Goal: Task Accomplishment & Management: Complete application form

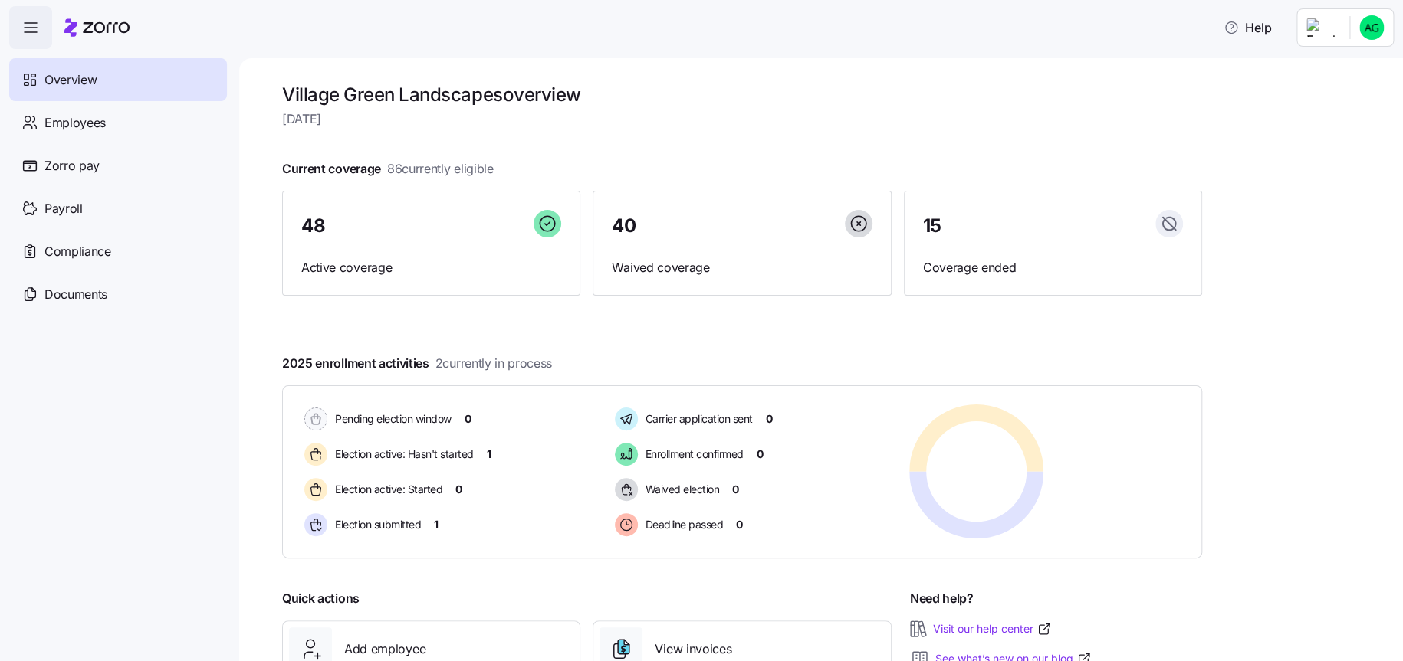
click at [877, 364] on div "2025 enrollment activities 2 currently in process Pending election window 0 Ele…" at bounding box center [742, 456] width 920 height 205
drag, startPoint x: 593, startPoint y: 365, endPoint x: 628, endPoint y: 386, distance: 40.2
click at [595, 366] on div "2025 enrollment activities 2 currently in process Pending election window 0 Ele…" at bounding box center [742, 456] width 920 height 205
drag, startPoint x: 914, startPoint y: 104, endPoint x: 1150, endPoint y: 123, distance: 236.8
click at [914, 104] on h1 "Village Green Landscapes overview" at bounding box center [742, 95] width 920 height 24
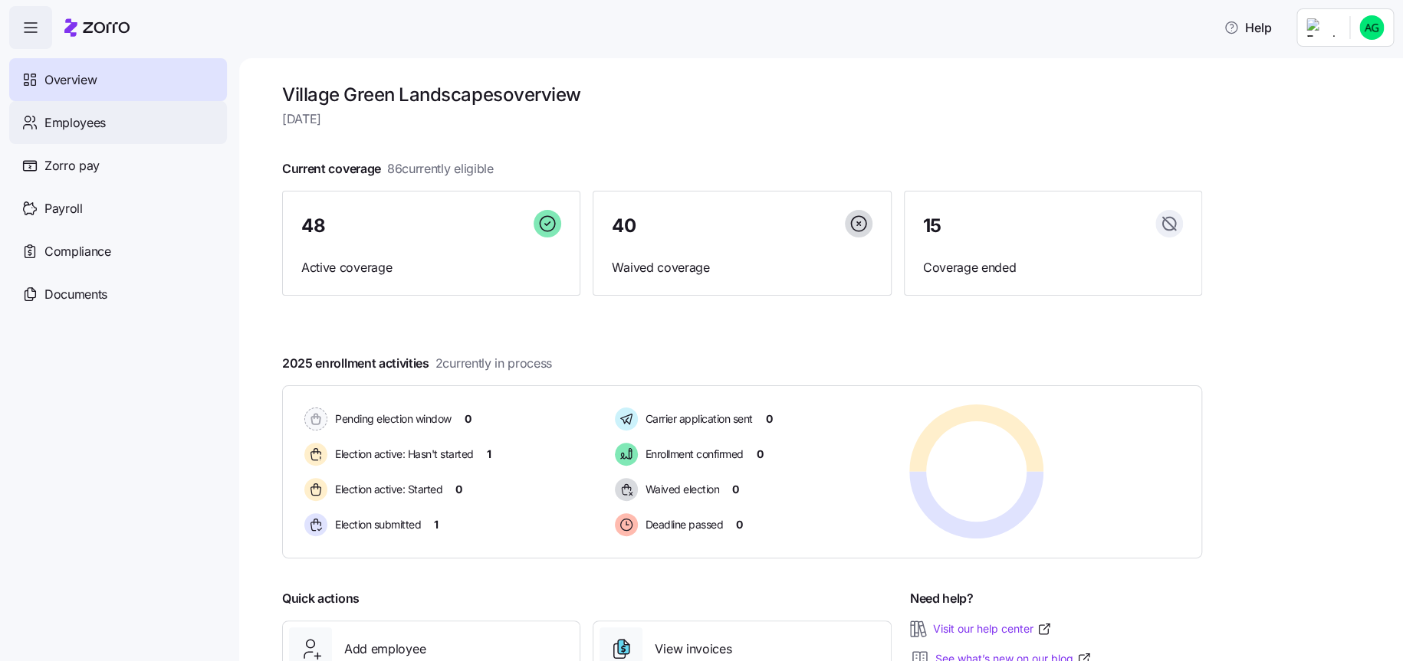
click at [100, 126] on span "Employees" at bounding box center [74, 122] width 61 height 19
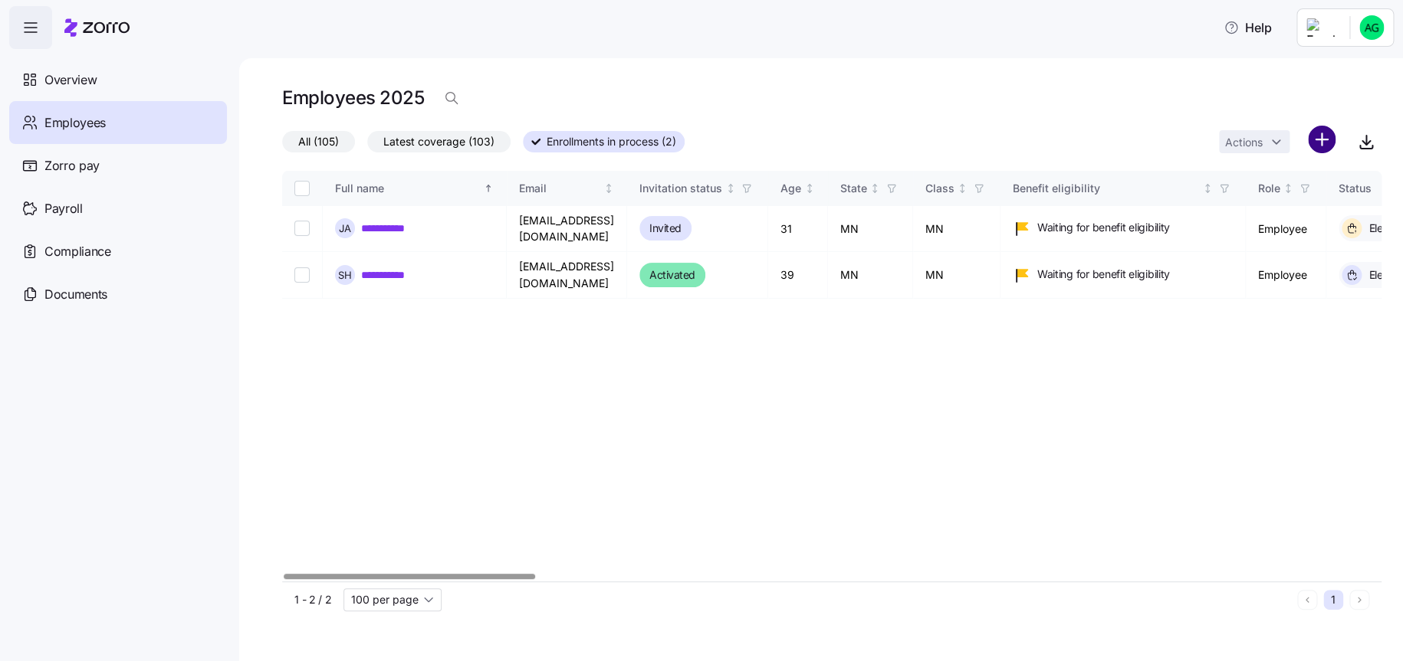
click at [1321, 137] on html "**********" at bounding box center [701, 326] width 1403 height 652
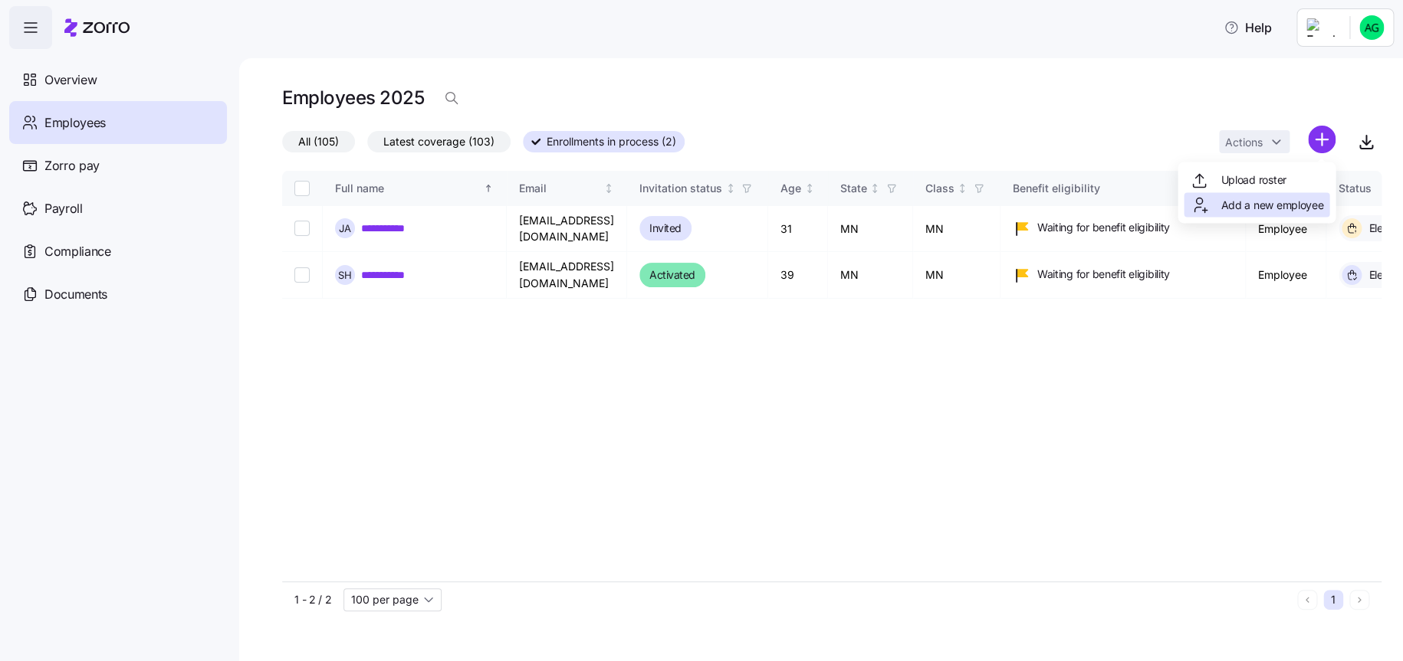
click at [1294, 205] on span "Add a new employee" at bounding box center [1271, 204] width 103 height 15
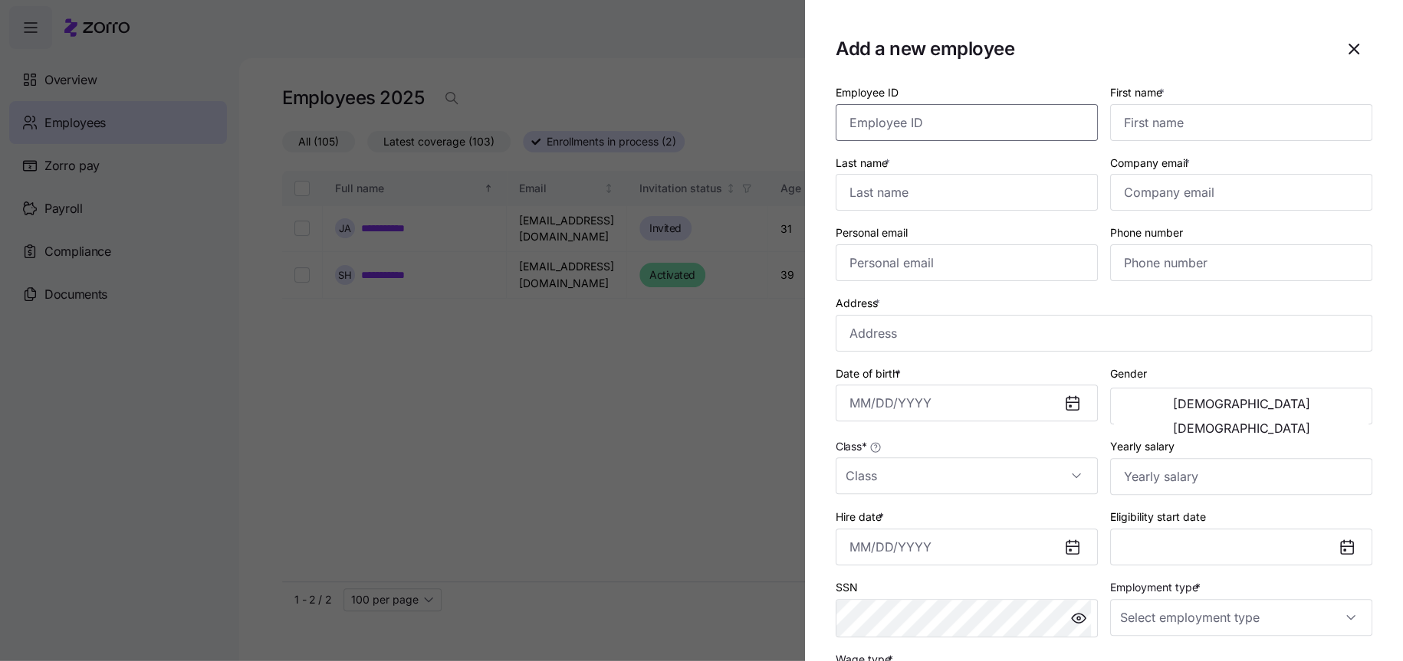
click at [938, 120] on input "Employee ID" at bounding box center [966, 122] width 262 height 37
type input "92322"
type input "Karen"
click at [903, 186] on input "Last name *" at bounding box center [966, 192] width 262 height 37
type input "Jeffries"
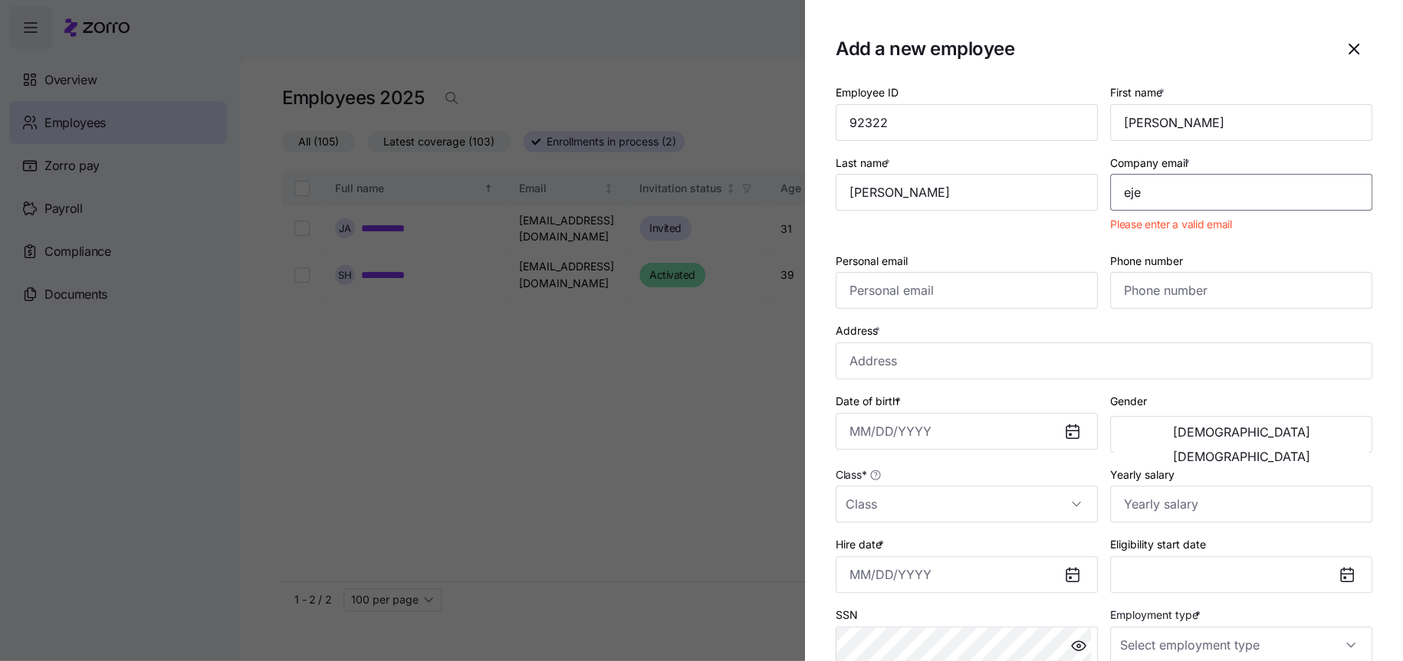
type input "ejeffries@villagegreenlandscapes.com"
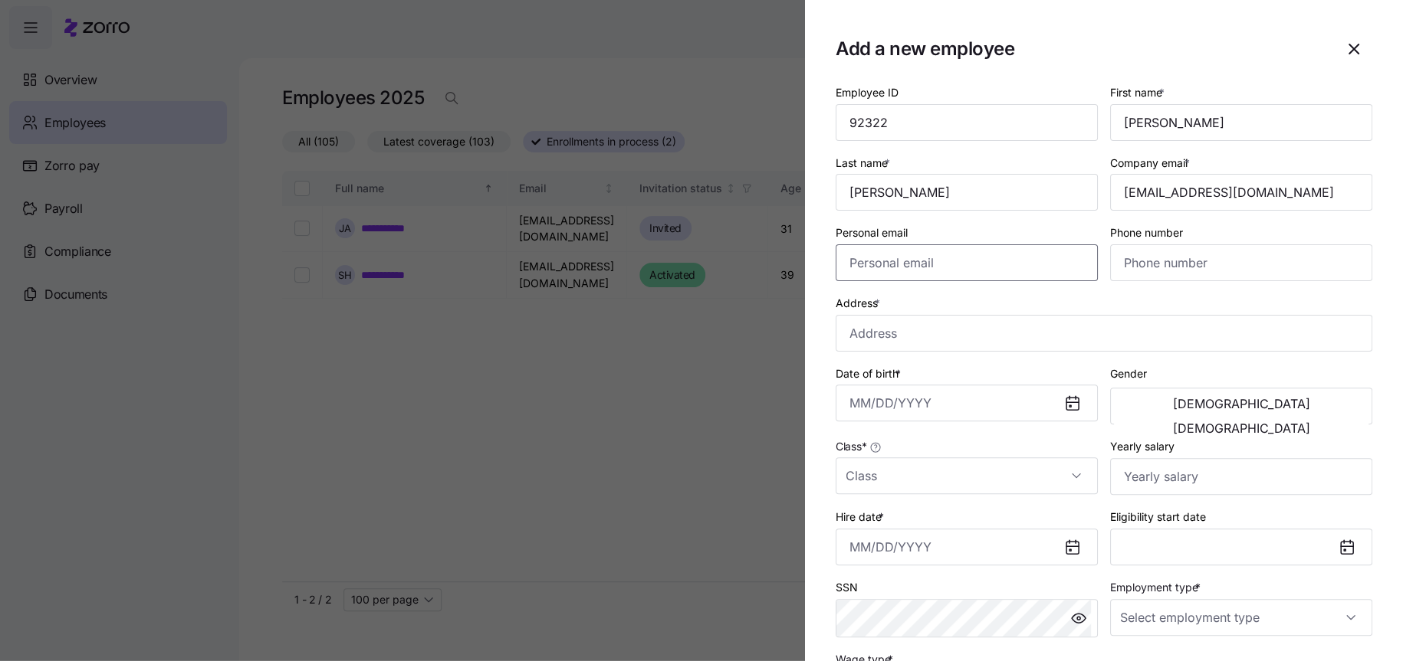
click at [1002, 265] on input "Personal email" at bounding box center [966, 262] width 262 height 37
type input "estephanyjeffries@gmail.com"
type input "(317) 712-6852"
click at [946, 338] on input "11901 Central Parkway Unit 2230, Maple Grove" at bounding box center [1103, 333] width 536 height 37
click at [953, 336] on input "11901 Central Parkway Unit 2230, Maple Grove" at bounding box center [1103, 333] width 536 height 37
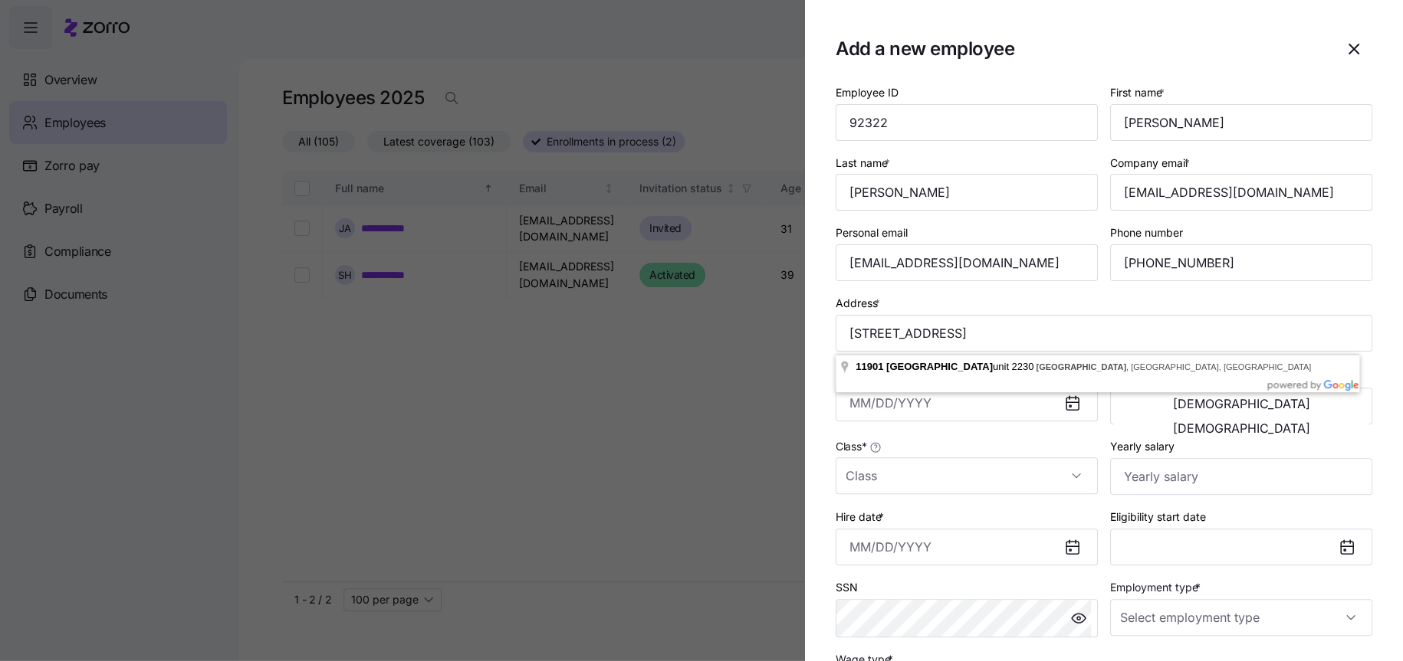
type input "11901 Central Park Way unit 2230, Maple Grove, MN 55369, USA"
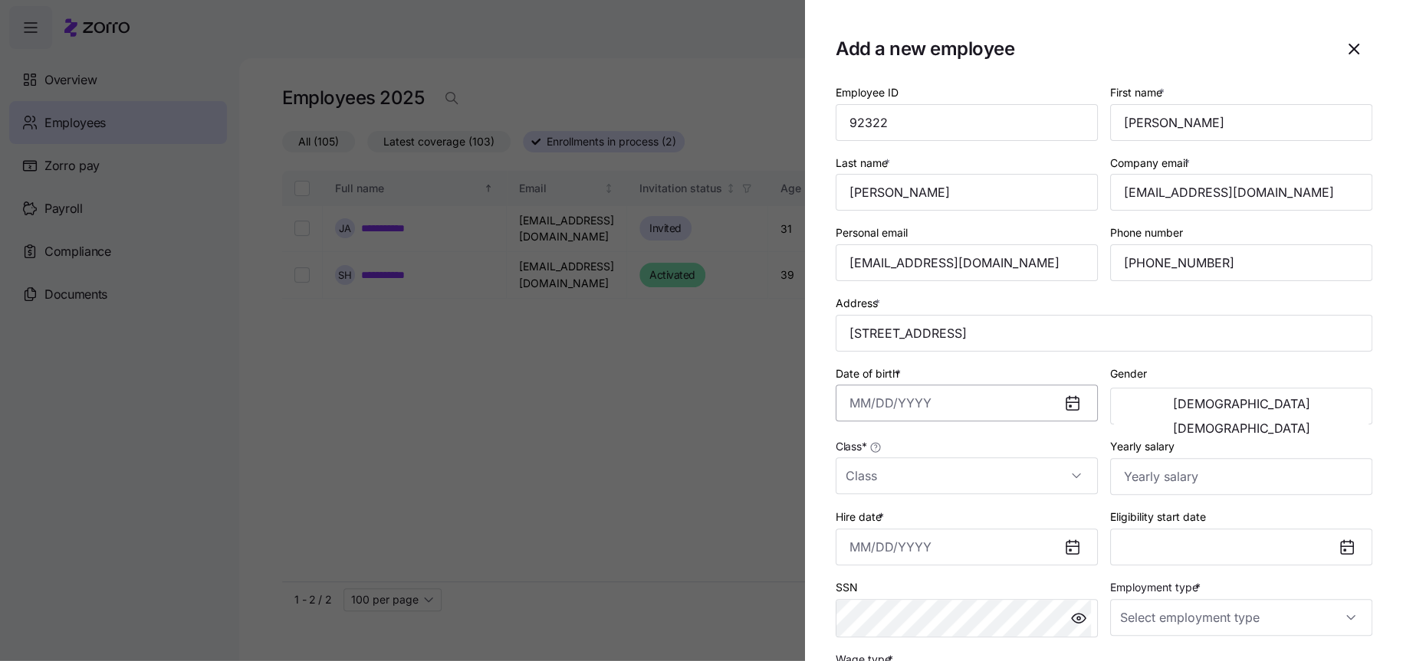
click at [1006, 402] on input "Date of birth *" at bounding box center [966, 403] width 262 height 37
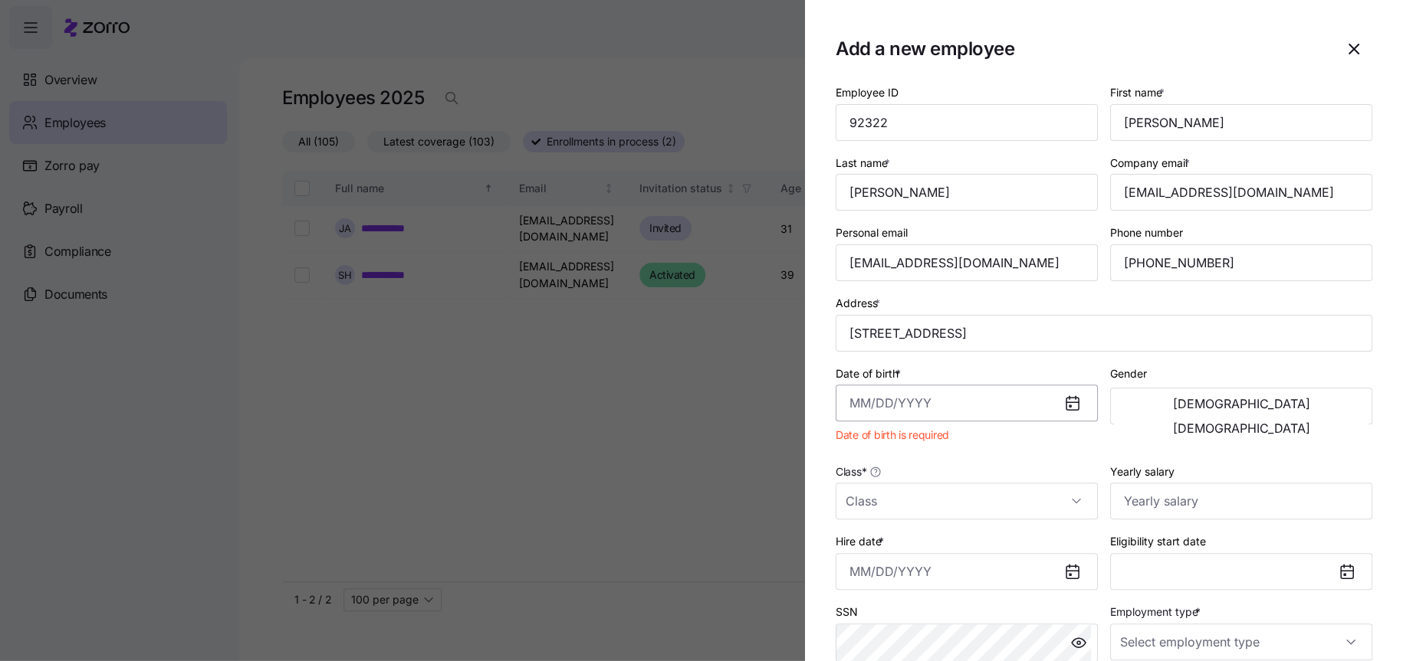
click at [941, 402] on input "Date of birth *" at bounding box center [966, 403] width 262 height 37
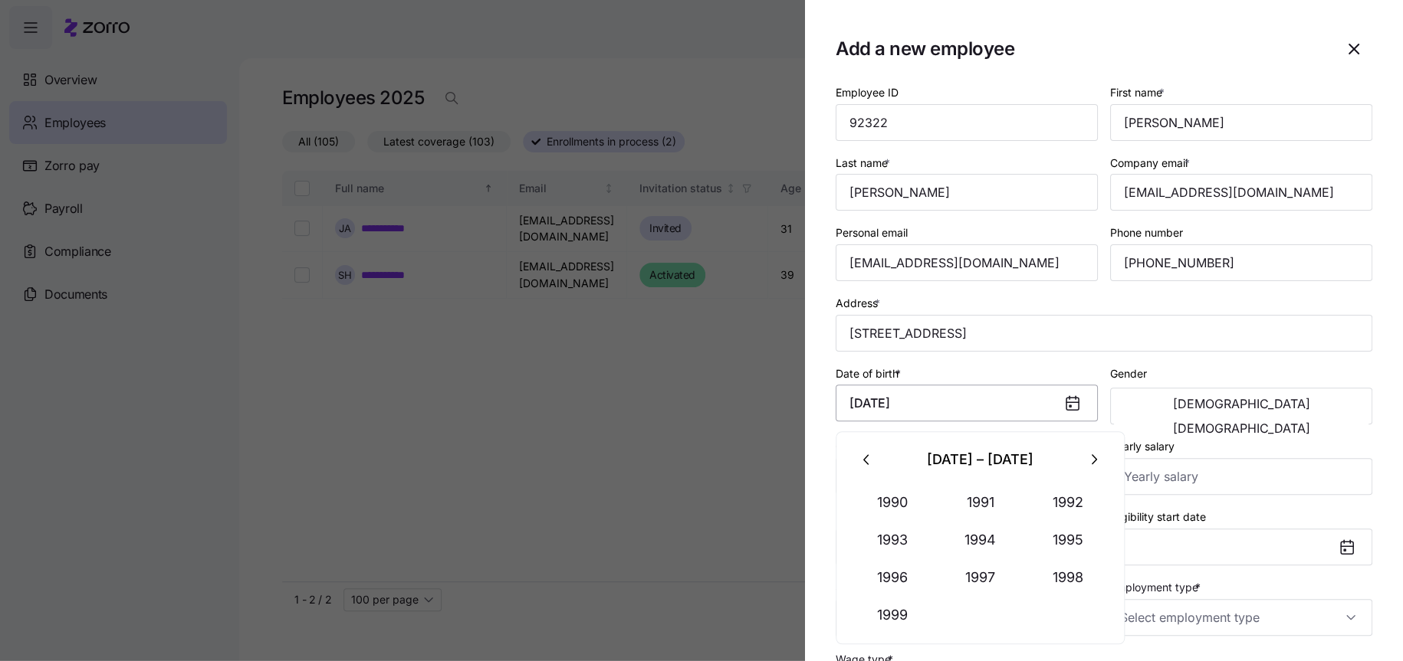
type input "August 14, 1996"
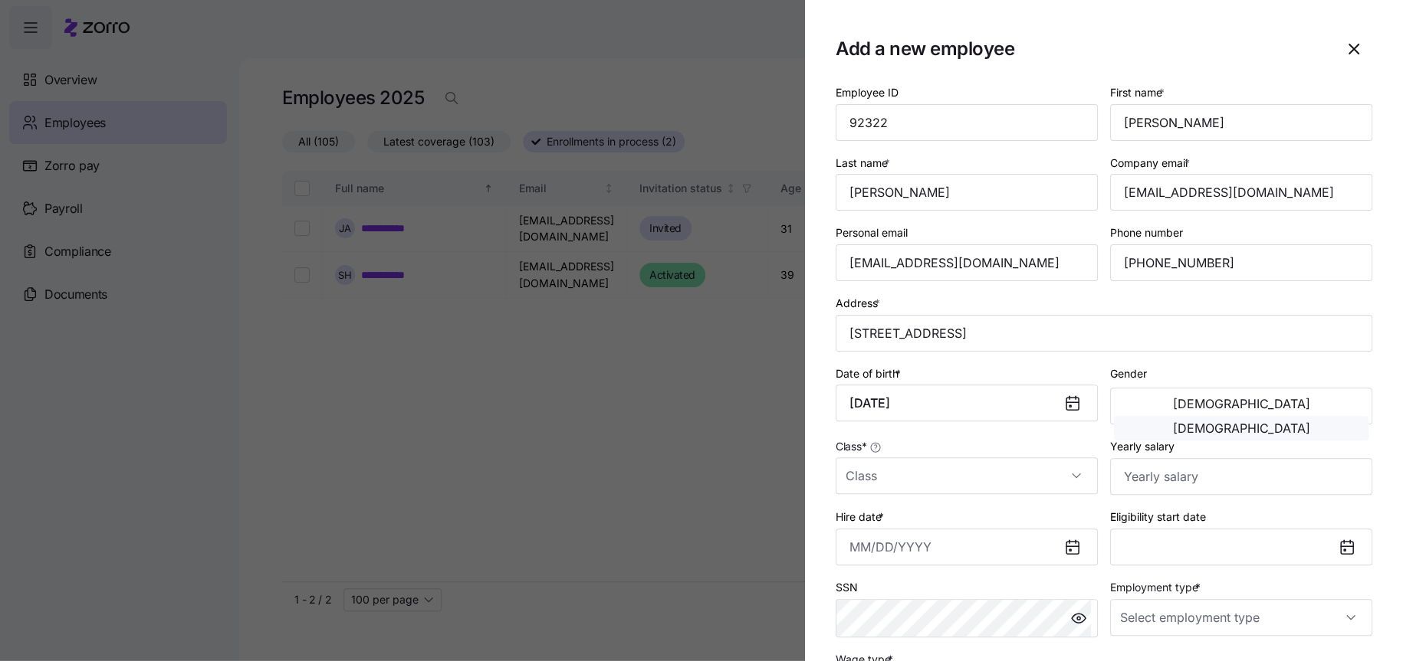
click at [1304, 422] on span "[DEMOGRAPHIC_DATA]" at bounding box center [1241, 428] width 137 height 12
click at [968, 485] on input "Class *" at bounding box center [966, 476] width 262 height 37
click at [937, 527] on div "MN" at bounding box center [964, 526] width 244 height 32
type input "MN"
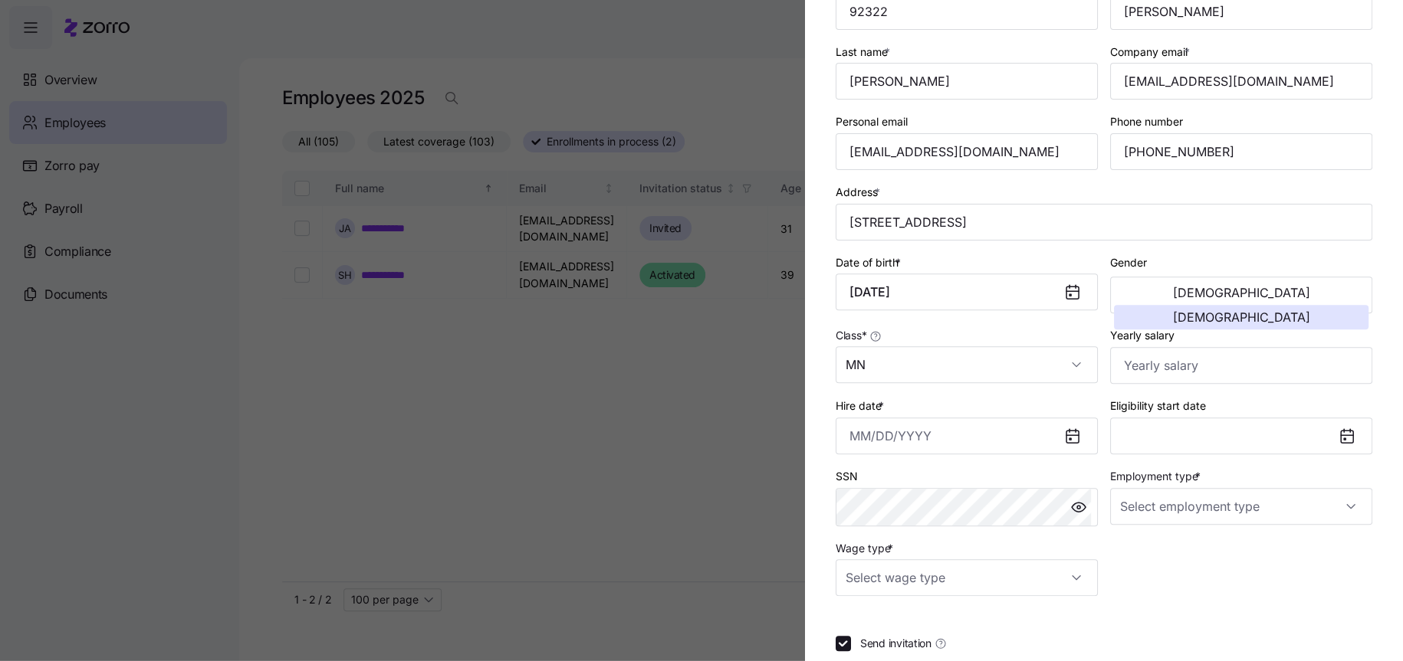
scroll to position [153, 0]
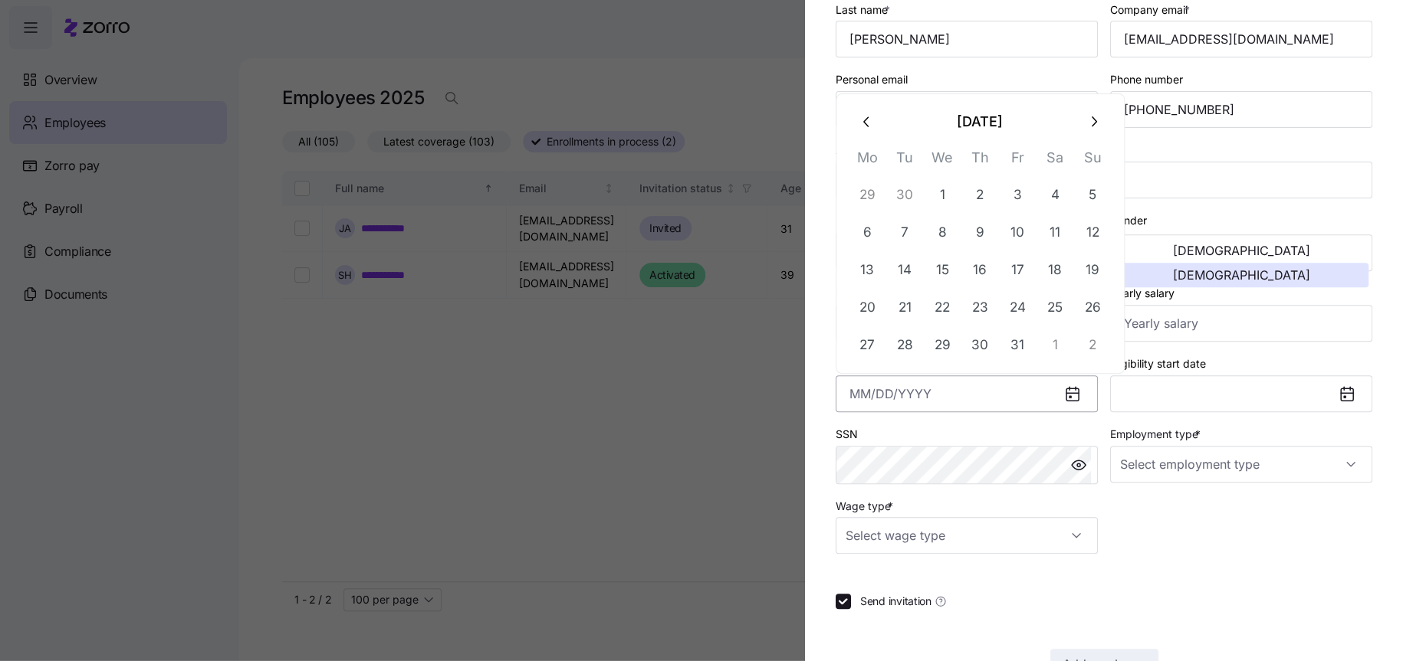
click at [992, 397] on input "Hire date *" at bounding box center [966, 394] width 262 height 37
click at [869, 231] on button "6" at bounding box center [866, 232] width 37 height 37
type input "October 6, 2025"
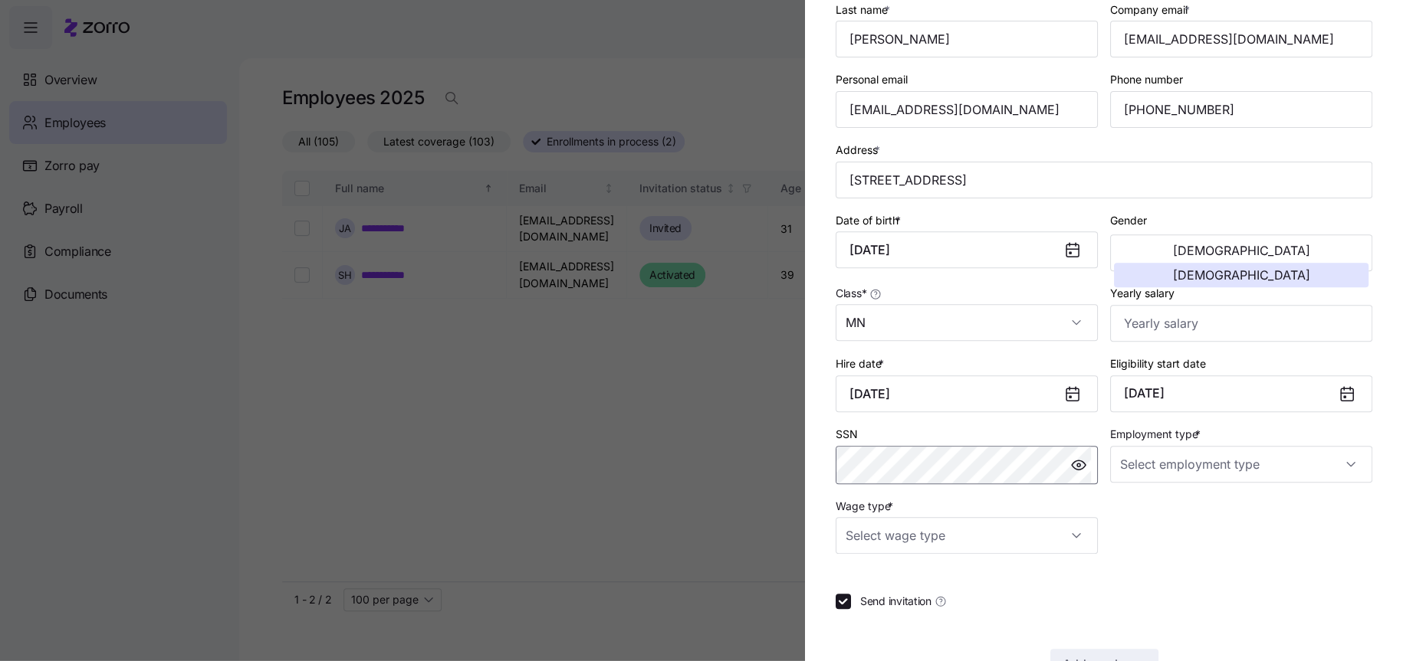
click at [812, 474] on section "Add a new employee Employee ID 92322 First name * Karen Last name * Jeffries Co…" at bounding box center [1104, 330] width 598 height 661
click at [1148, 471] on input "Employment type *" at bounding box center [1241, 464] width 262 height 37
click at [1166, 513] on span "Full Time" at bounding box center [1144, 515] width 44 height 17
type input "Full Time"
click at [1014, 546] on input "Wage type *" at bounding box center [966, 535] width 262 height 37
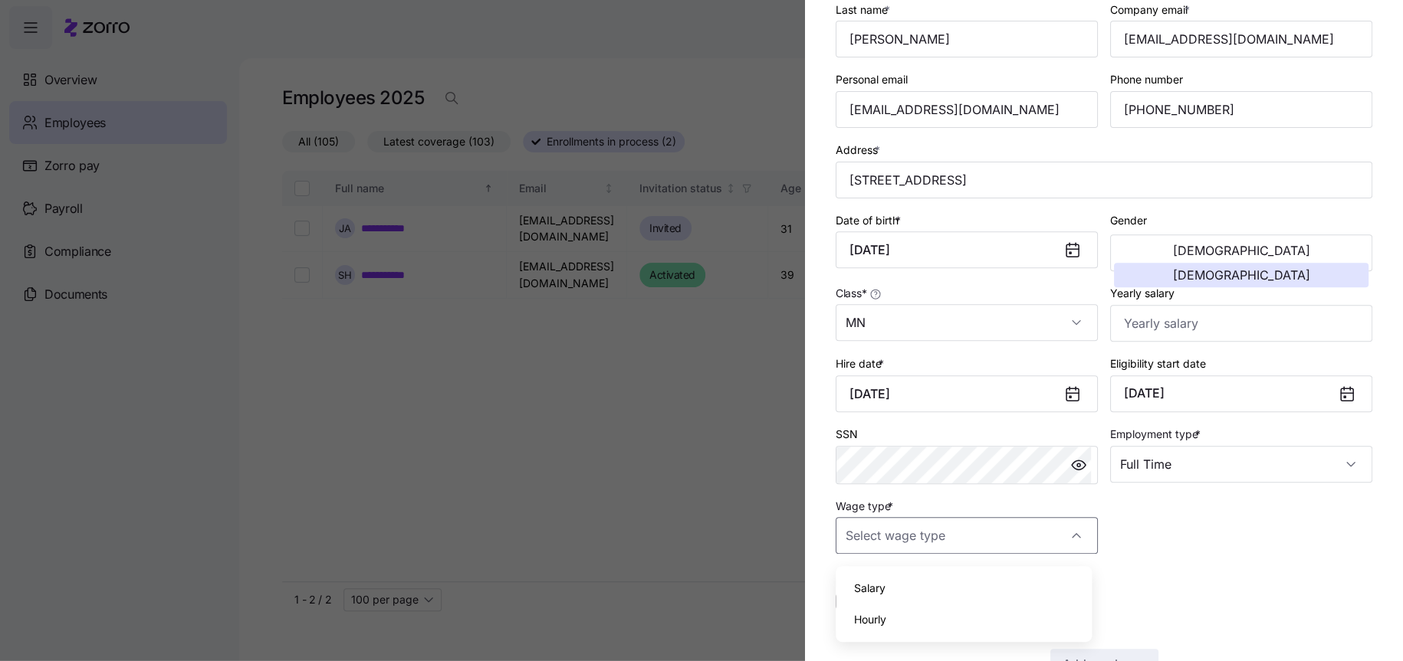
click at [918, 616] on div "Hourly" at bounding box center [964, 620] width 244 height 32
type input "Hourly"
click at [1176, 563] on div "Employee ID 92322 First name * Karen Last name * Jeffries Company email * ejeff…" at bounding box center [1103, 304] width 536 height 750
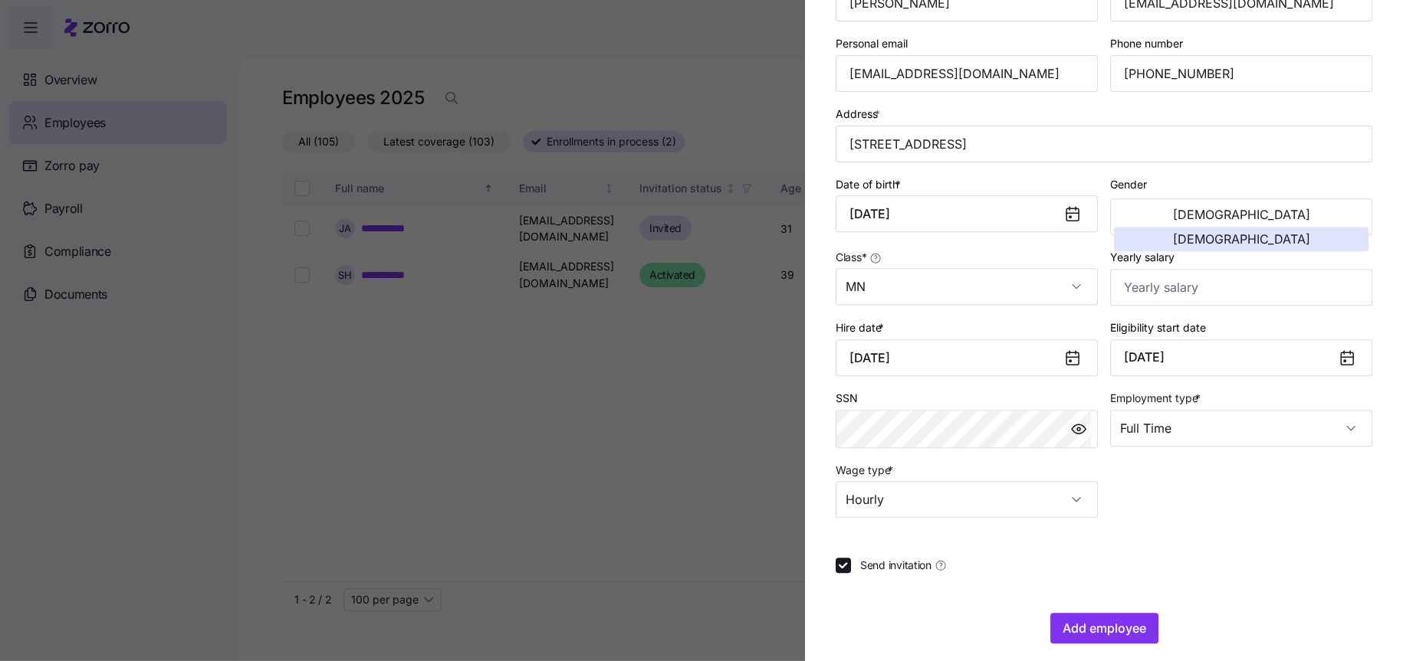
scroll to position [208, 0]
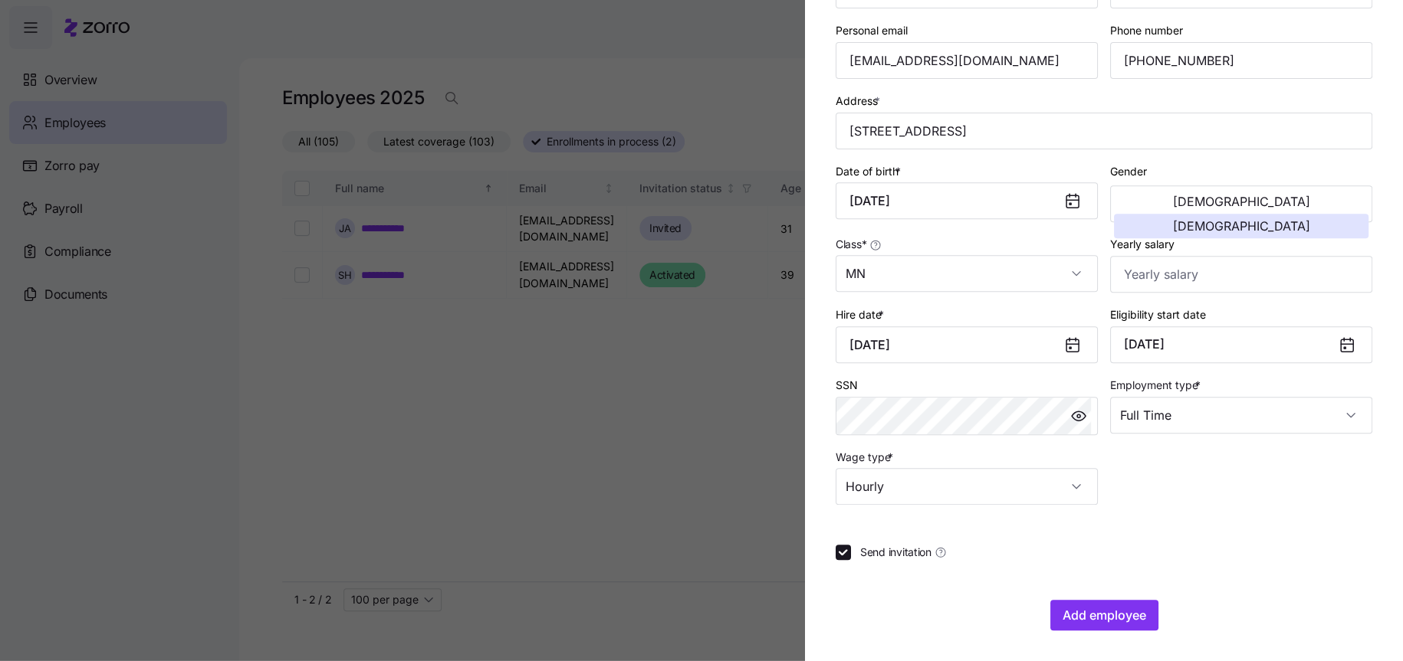
drag, startPoint x: 1111, startPoint y: 616, endPoint x: 1251, endPoint y: 458, distance: 211.8
click at [1266, 543] on div "Employee ID 92322 First name * Karen Last name * Jeffries Company email * ejeff…" at bounding box center [1103, 255] width 536 height 750
click at [1196, 275] on input "Yearly salary" at bounding box center [1241, 274] width 262 height 37
click at [1220, 516] on div "Employee ID 92322 First name * Karen Last name * Jeffries Company email * ejeff…" at bounding box center [1103, 255] width 536 height 750
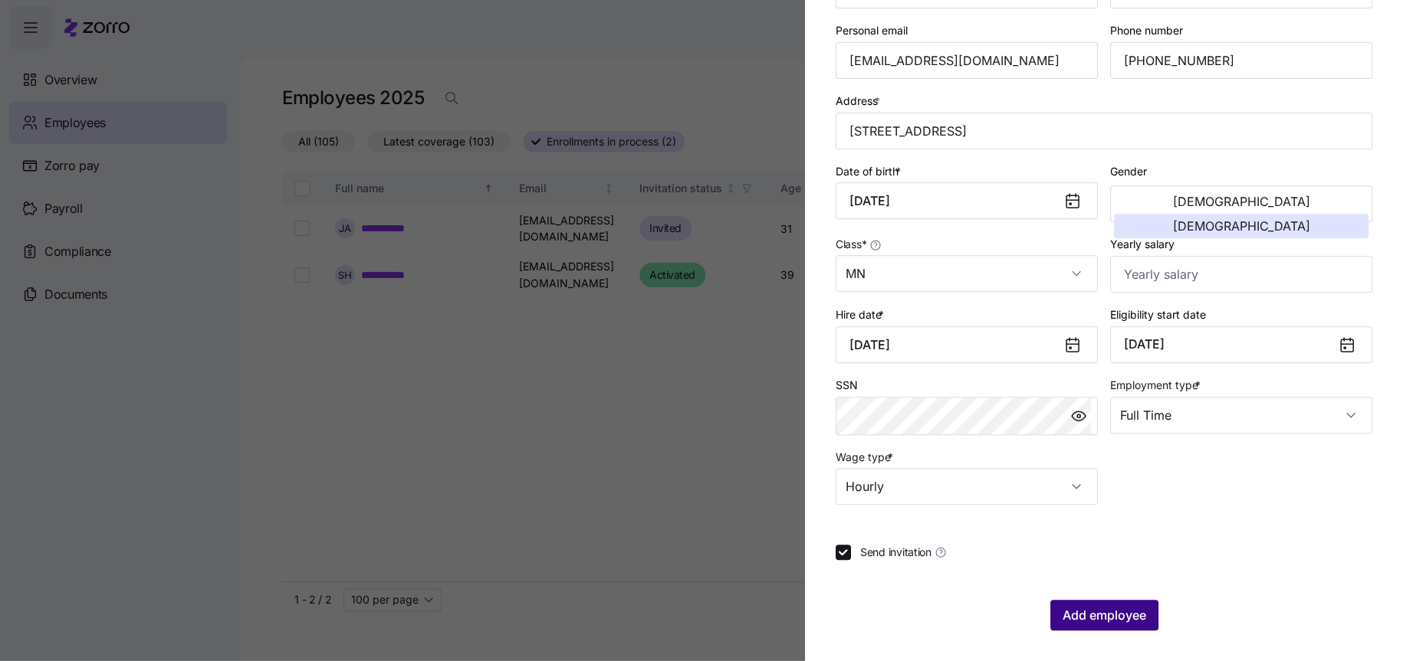
click at [1112, 614] on span "Add employee" at bounding box center [1104, 615] width 84 height 18
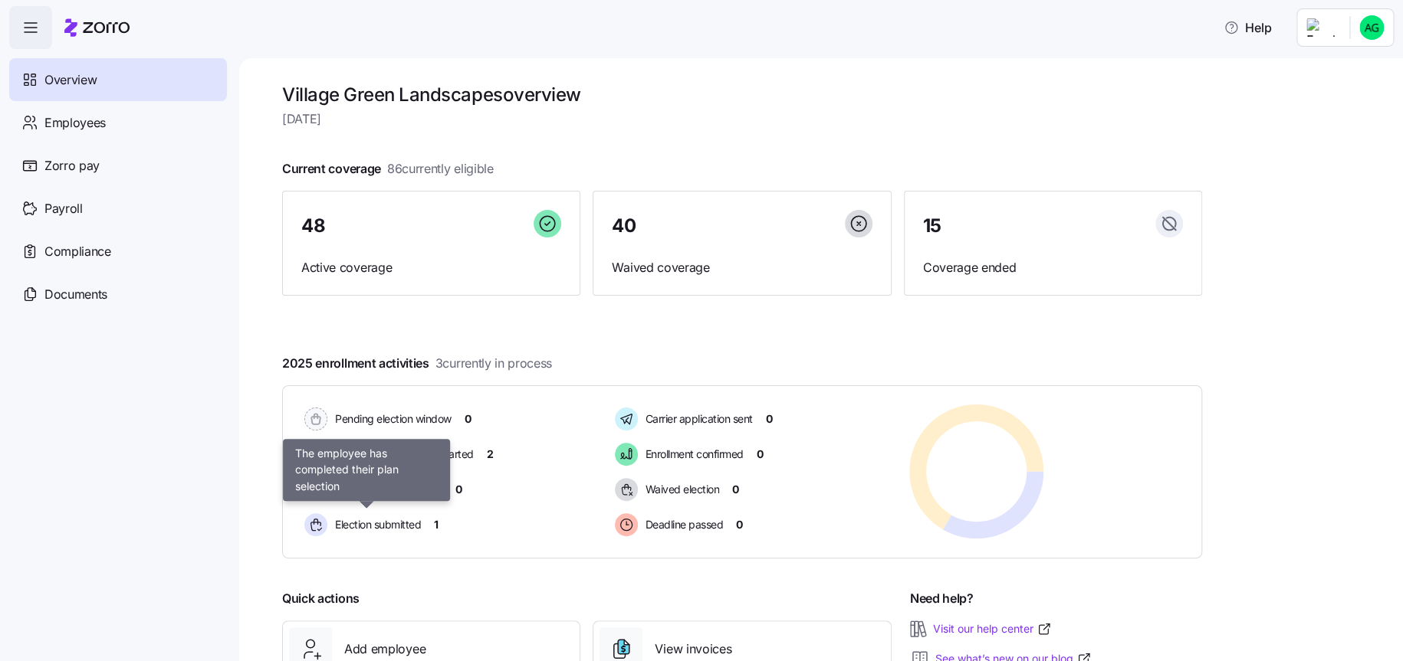
drag, startPoint x: 399, startPoint y: 519, endPoint x: 445, endPoint y: 507, distance: 47.4
click at [399, 518] on span "Election submitted" at bounding box center [375, 524] width 90 height 15
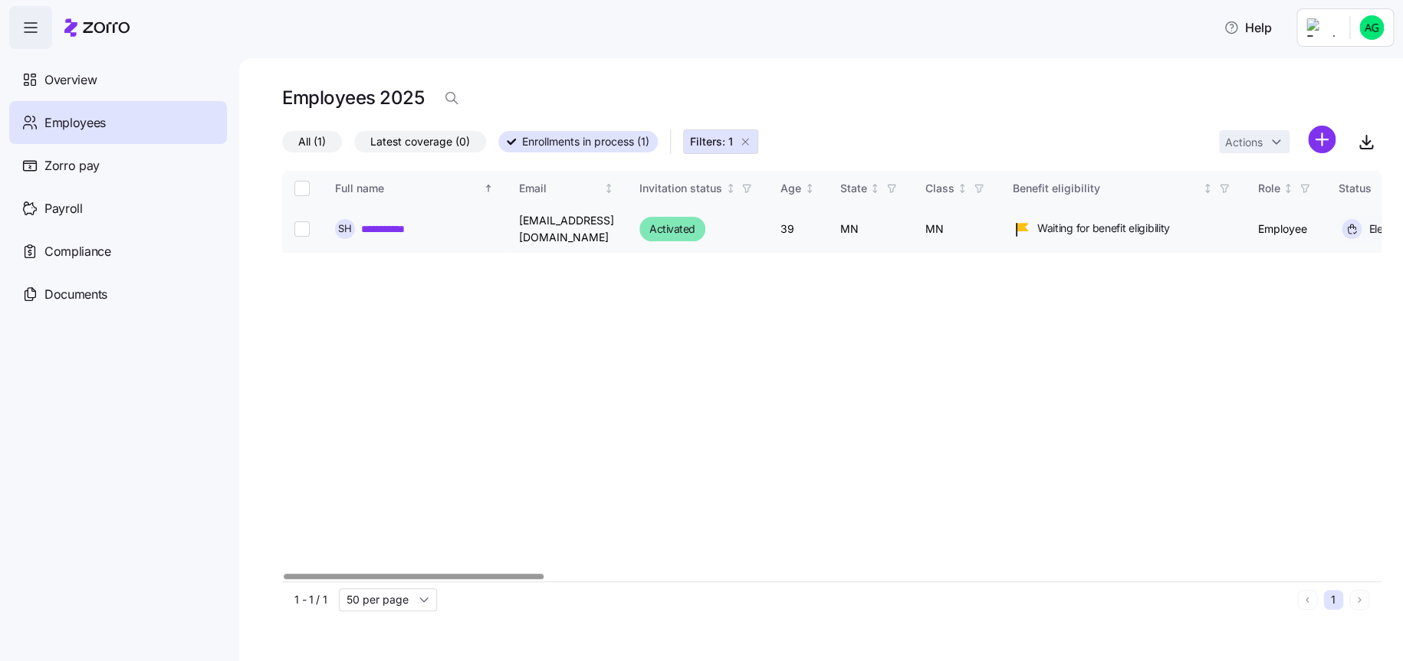
click at [382, 225] on link "**********" at bounding box center [394, 228] width 67 height 15
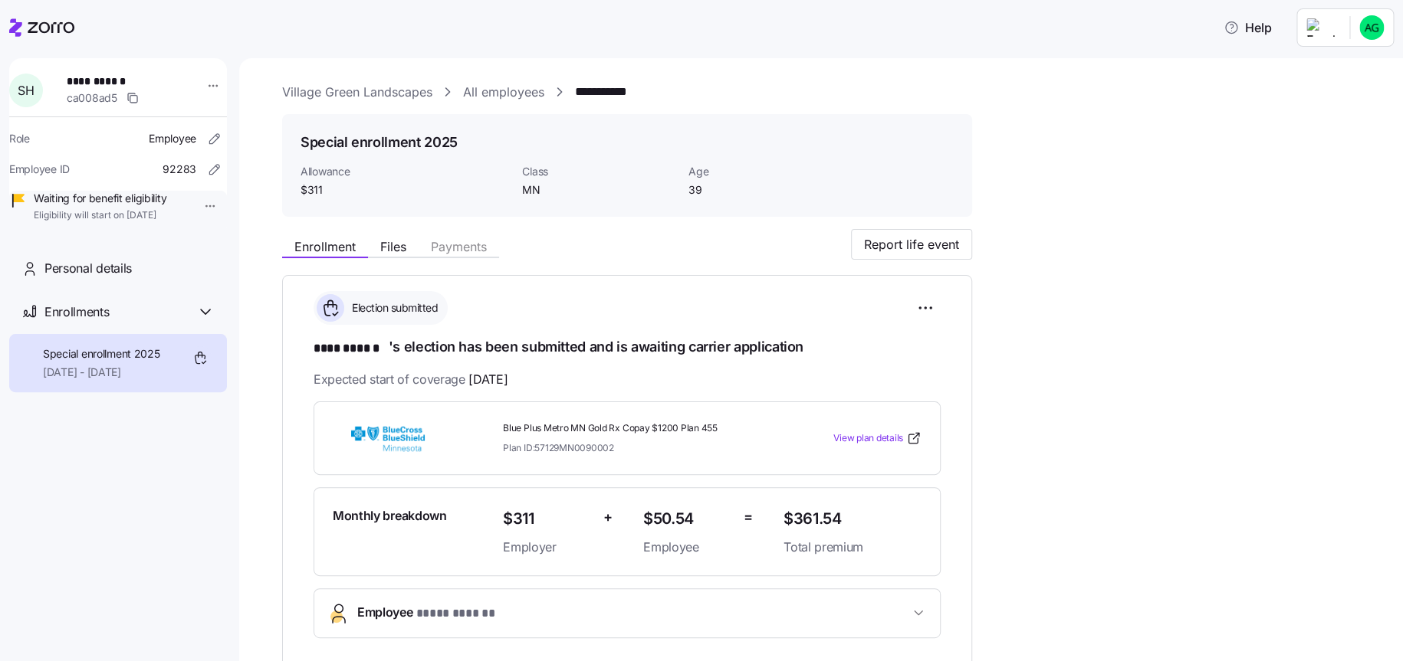
drag, startPoint x: 53, startPoint y: 24, endPoint x: 31, endPoint y: 41, distance: 27.3
click at [53, 24] on icon at bounding box center [51, 27] width 47 height 11
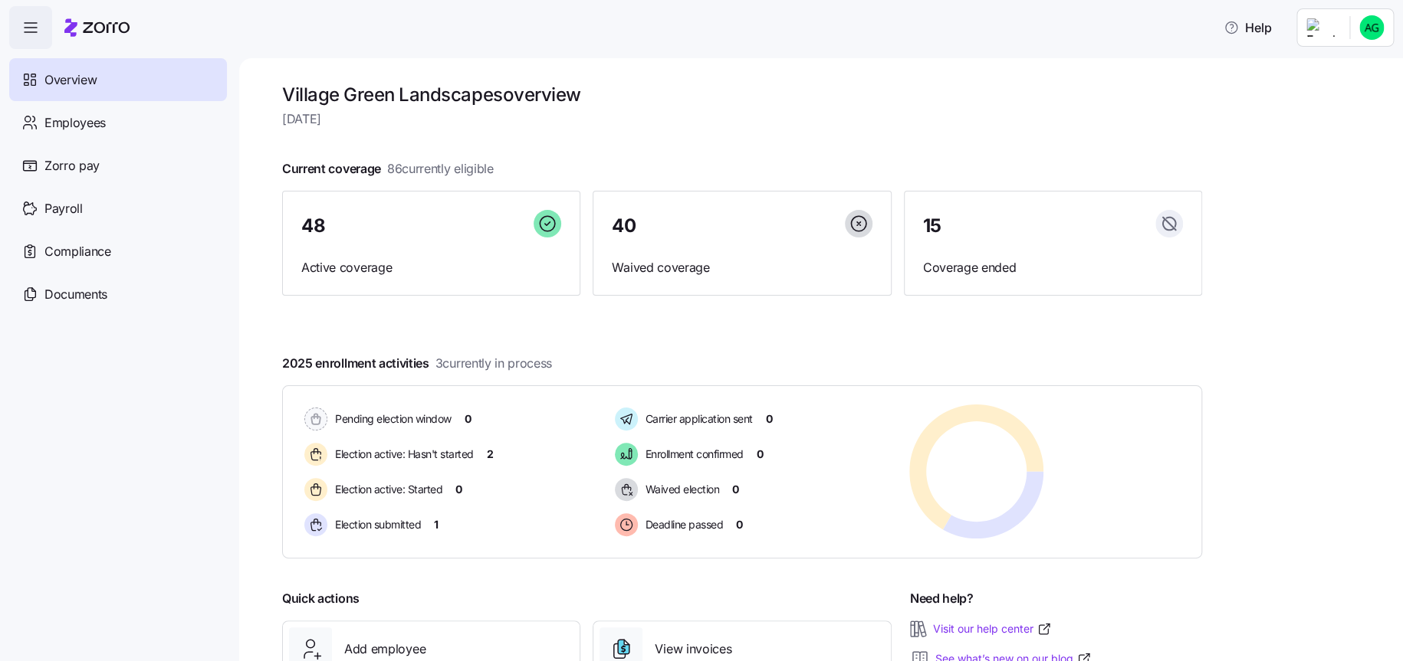
click at [375, 34] on div "Help" at bounding box center [701, 27] width 1384 height 43
